Goal: Navigation & Orientation: Understand site structure

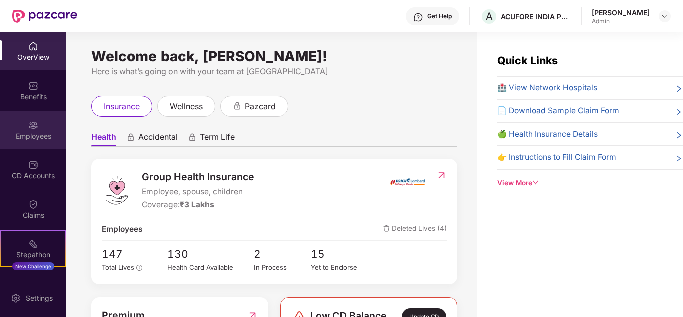
click at [23, 128] on div "Employees" at bounding box center [33, 130] width 66 height 38
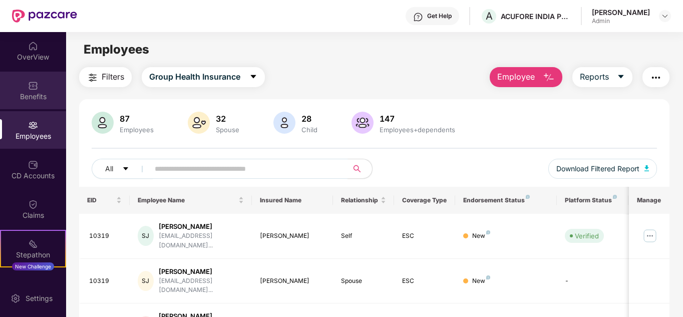
click at [36, 90] on img at bounding box center [33, 86] width 10 height 10
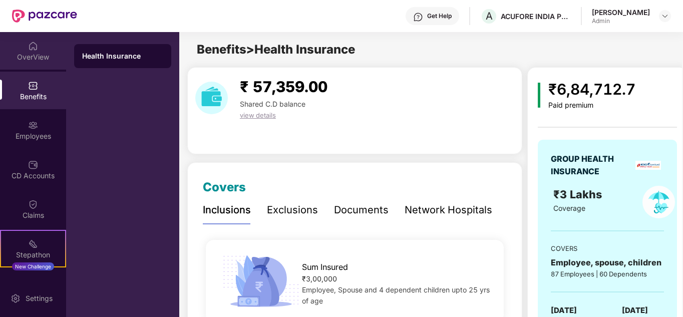
click at [31, 49] on img at bounding box center [33, 46] width 10 height 10
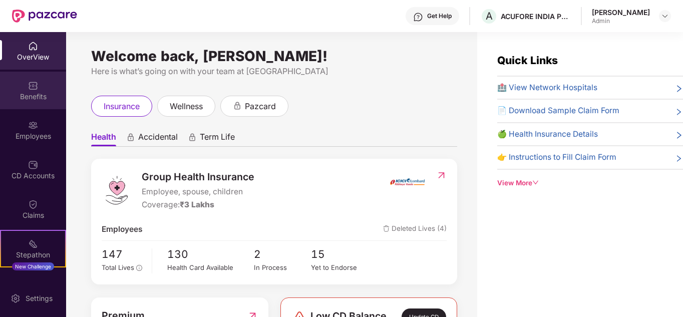
click at [45, 88] on div "Benefits" at bounding box center [33, 91] width 66 height 38
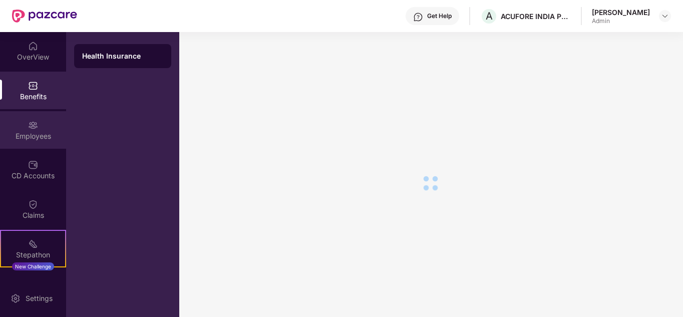
click at [32, 129] on img at bounding box center [33, 125] width 10 height 10
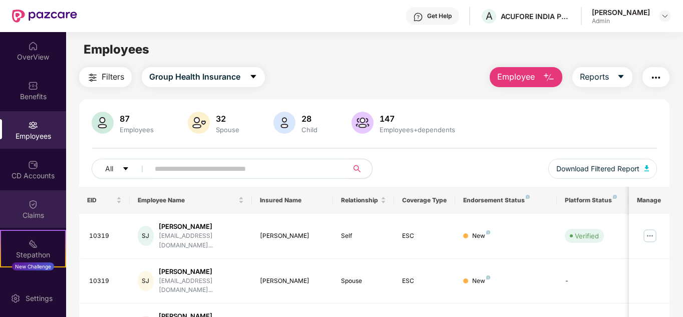
click at [24, 190] on div "Claims" at bounding box center [33, 209] width 66 height 38
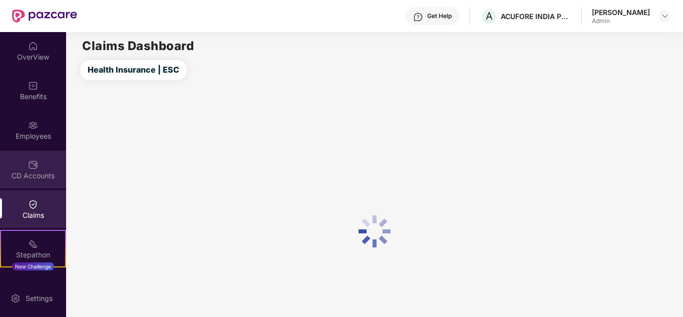
click at [27, 169] on div "CD Accounts" at bounding box center [33, 170] width 66 height 38
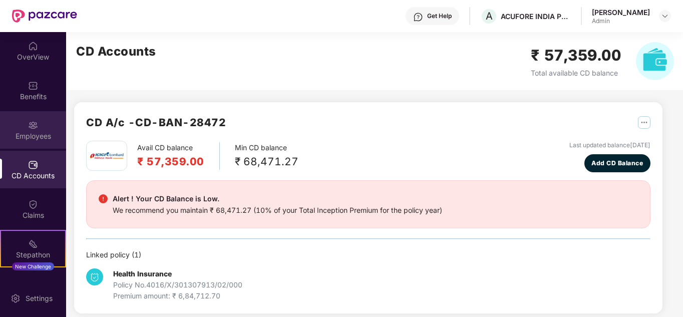
drag, startPoint x: 26, startPoint y: 125, endPoint x: 26, endPoint y: 118, distance: 7.0
click at [26, 118] on div "Employees" at bounding box center [33, 130] width 66 height 38
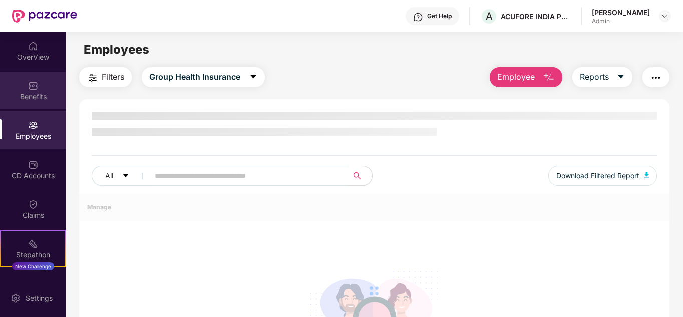
click at [28, 89] on div "Benefits" at bounding box center [33, 91] width 66 height 38
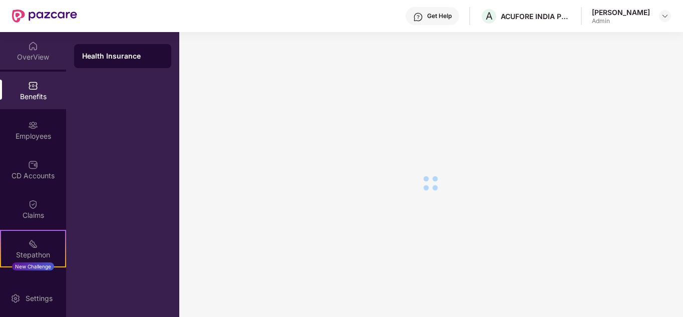
click at [29, 62] on div "OverView" at bounding box center [33, 51] width 66 height 38
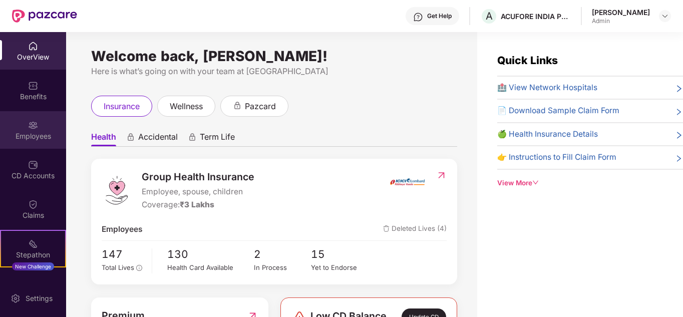
click at [44, 122] on div "Employees" at bounding box center [33, 130] width 66 height 38
